Goal: Information Seeking & Learning: Find specific fact

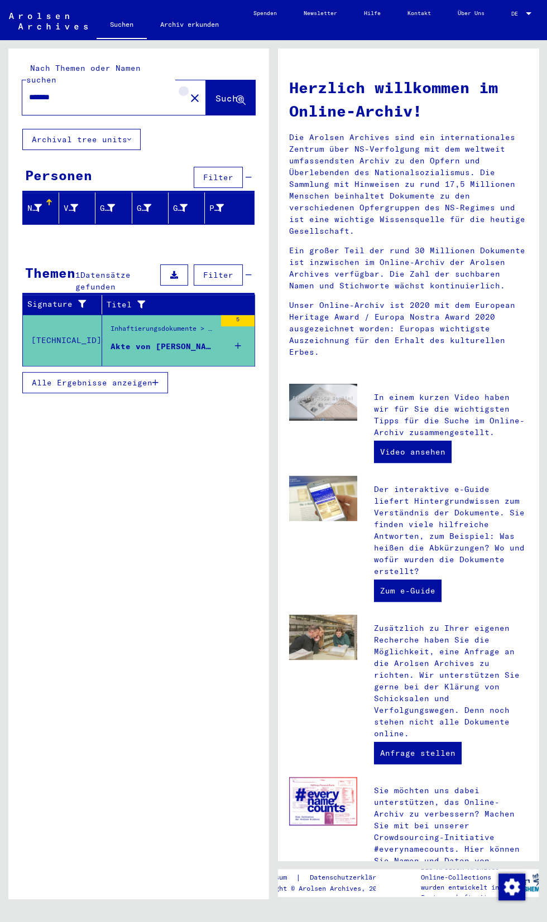
click at [188, 91] on mat-icon "close" at bounding box center [194, 97] width 13 height 13
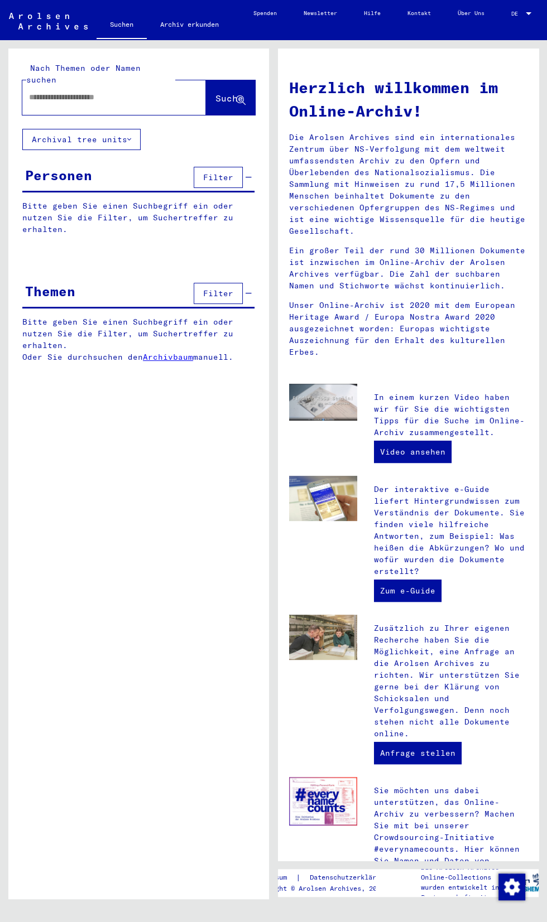
click at [121, 91] on input "text" at bounding box center [100, 97] width 143 height 12
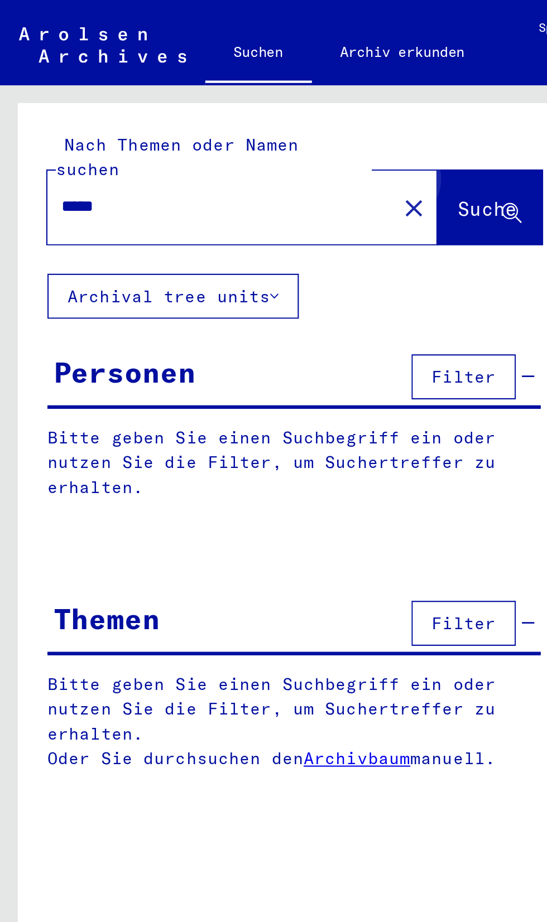
type input "*****"
click at [225, 93] on span "Suche" at bounding box center [229, 98] width 28 height 11
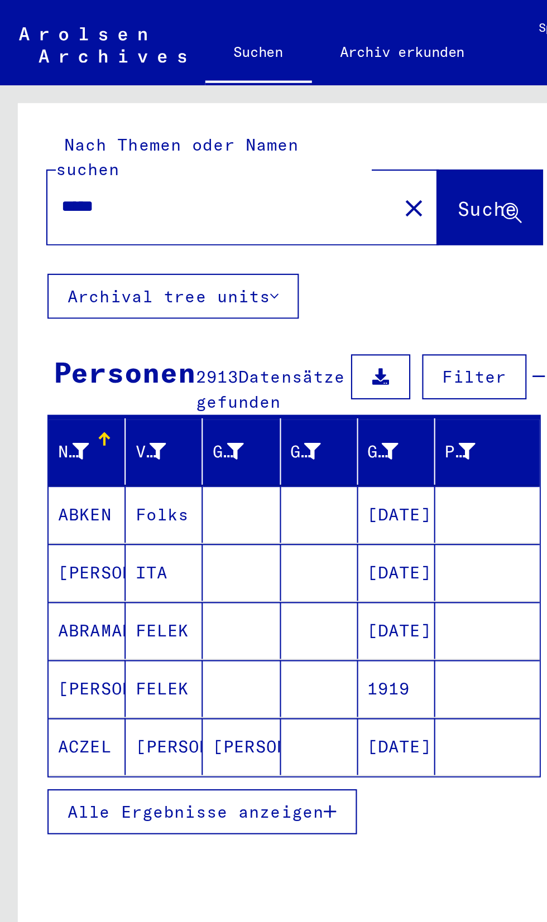
scroll to position [51, 0]
click at [219, 167] on button "Filter" at bounding box center [223, 177] width 49 height 21
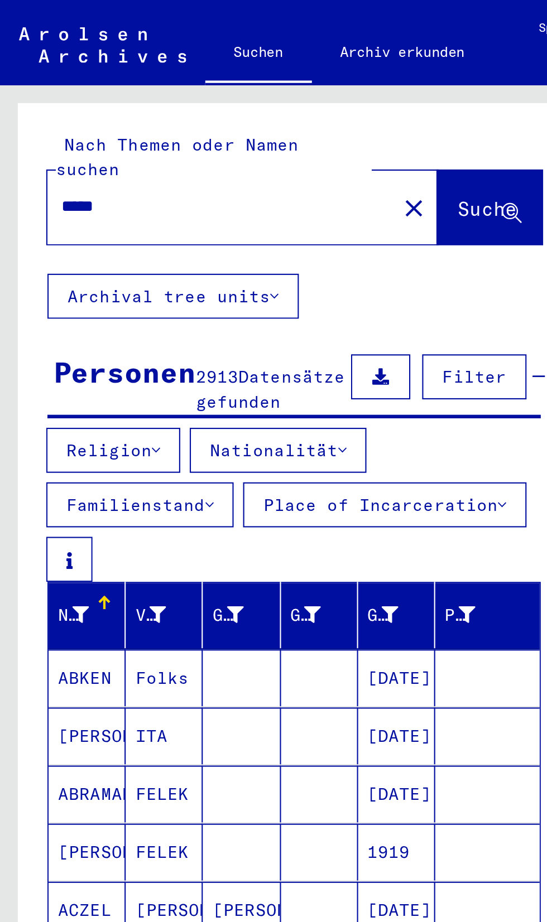
click at [162, 201] on button "Nationalität" at bounding box center [130, 211] width 83 height 21
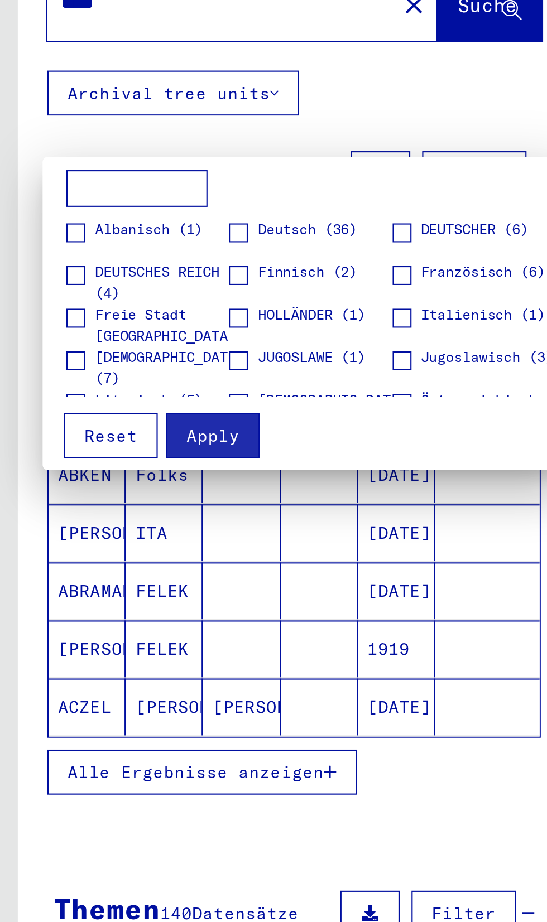
click at [201, 431] on div at bounding box center [273, 461] width 547 height 922
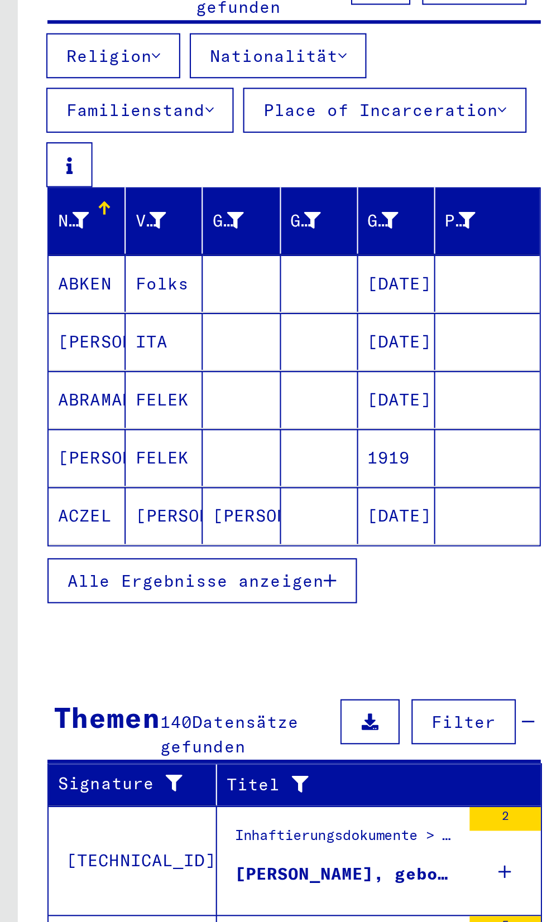
click at [76, 286] on icon at bounding box center [74, 290] width 8 height 8
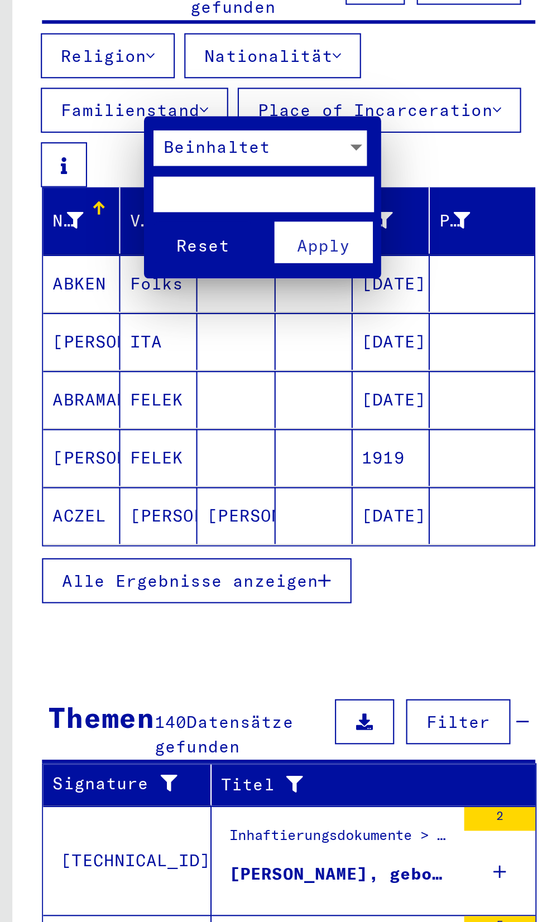
click at [170, 250] on div at bounding box center [170, 255] width 10 height 17
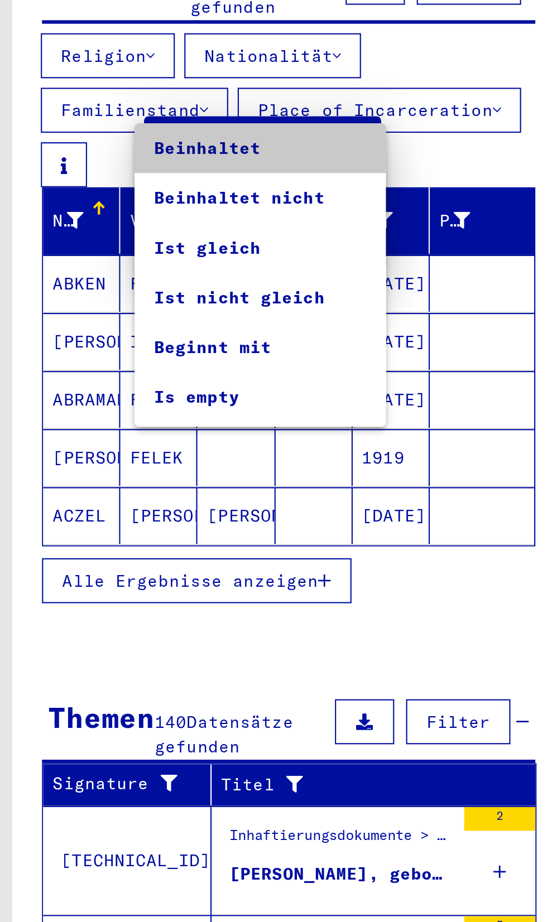
click at [107, 253] on span "Beinhaltet" at bounding box center [125, 255] width 100 height 23
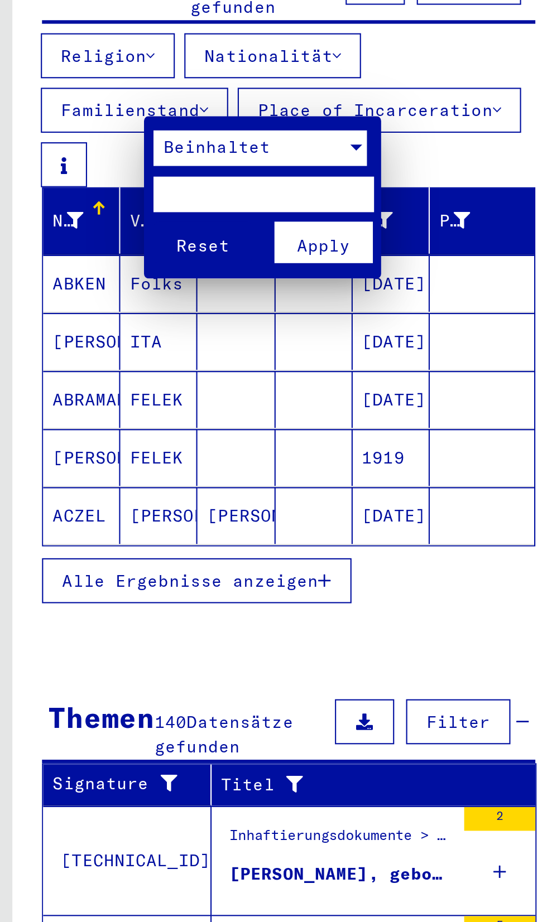
click at [151, 272] on input "text" at bounding box center [126, 277] width 103 height 17
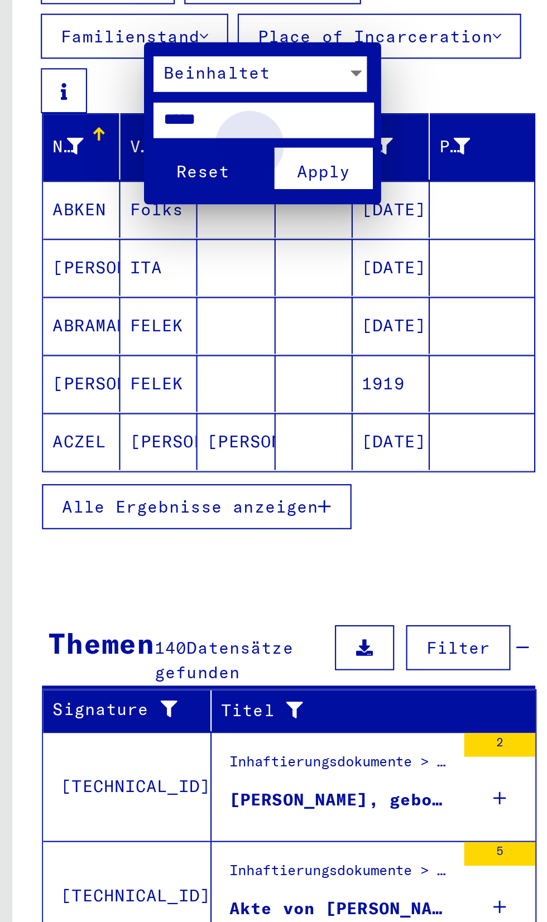
type input "*****"
click at [155, 295] on button "Apply" at bounding box center [155, 300] width 46 height 20
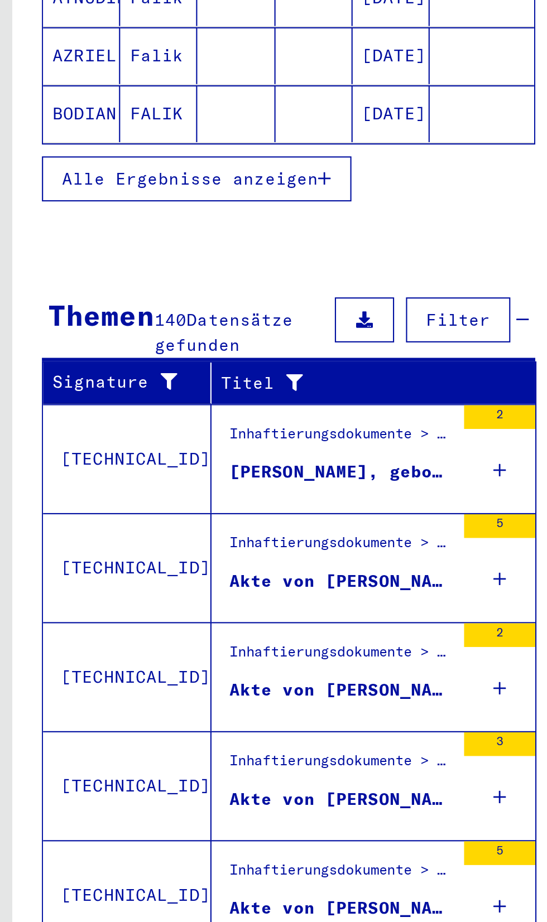
click at [234, 566] on div "2" at bounding box center [237, 591] width 33 height 50
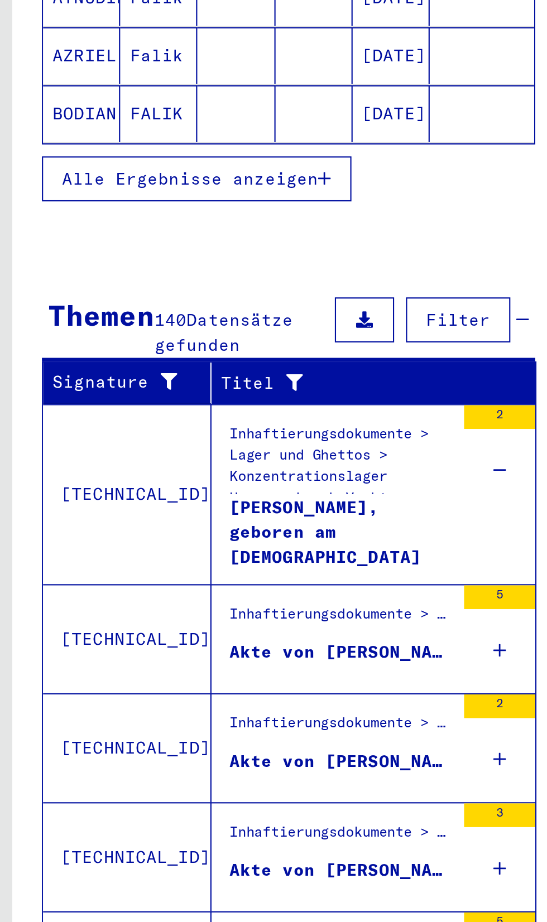
click at [167, 608] on div "[PERSON_NAME], geboren am [DEMOGRAPHIC_DATA]" at bounding box center [162, 624] width 105 height 33
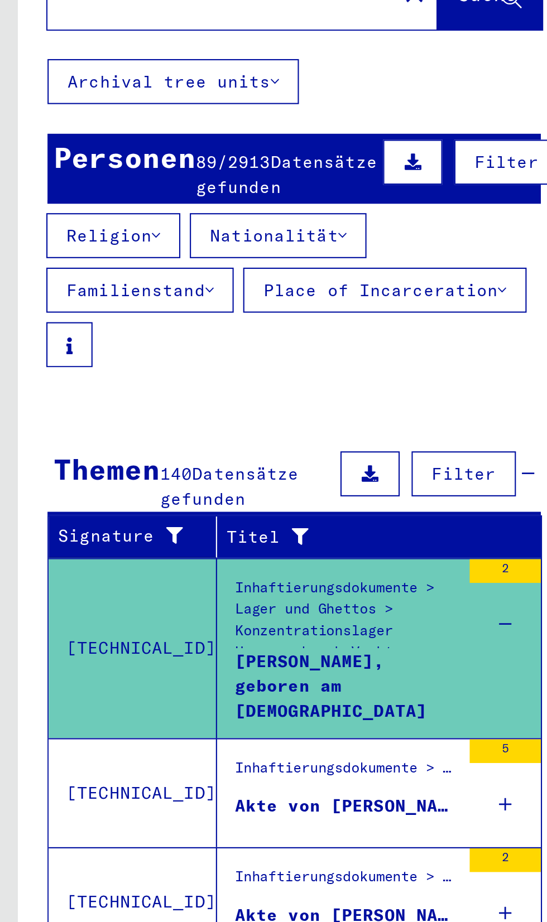
scroll to position [50, 1]
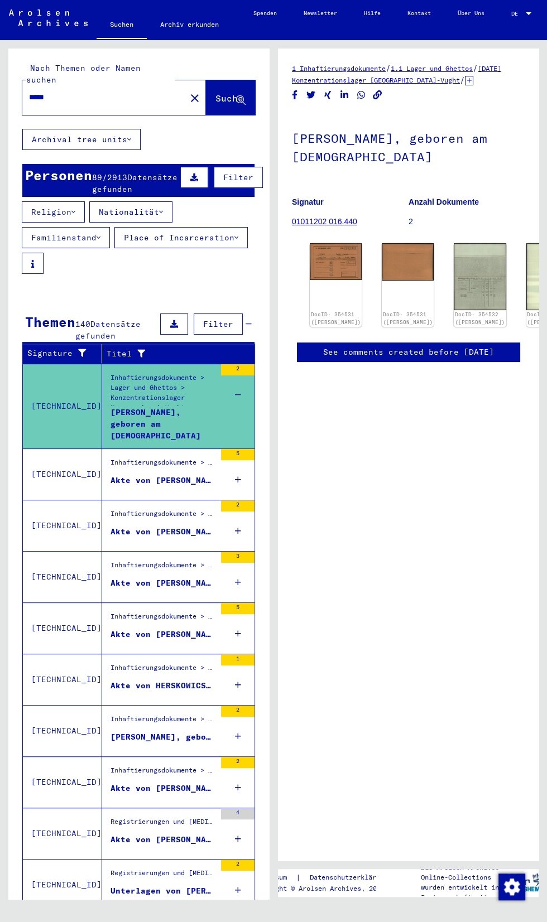
click at [316, 311] on link "DocID: 354531 ([PERSON_NAME])" at bounding box center [336, 318] width 50 height 14
